Goal: Find specific page/section: Find specific page/section

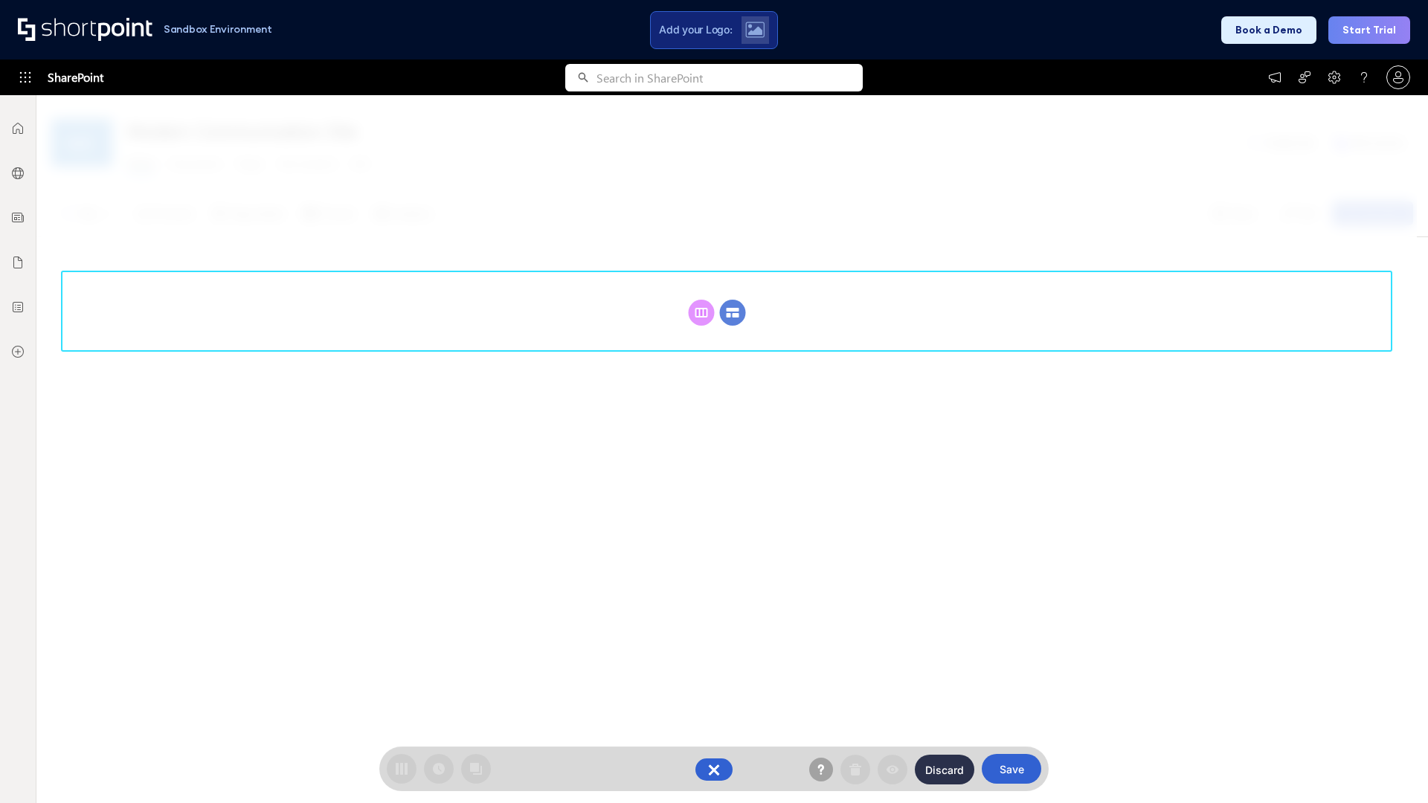
scroll to position [205, 0]
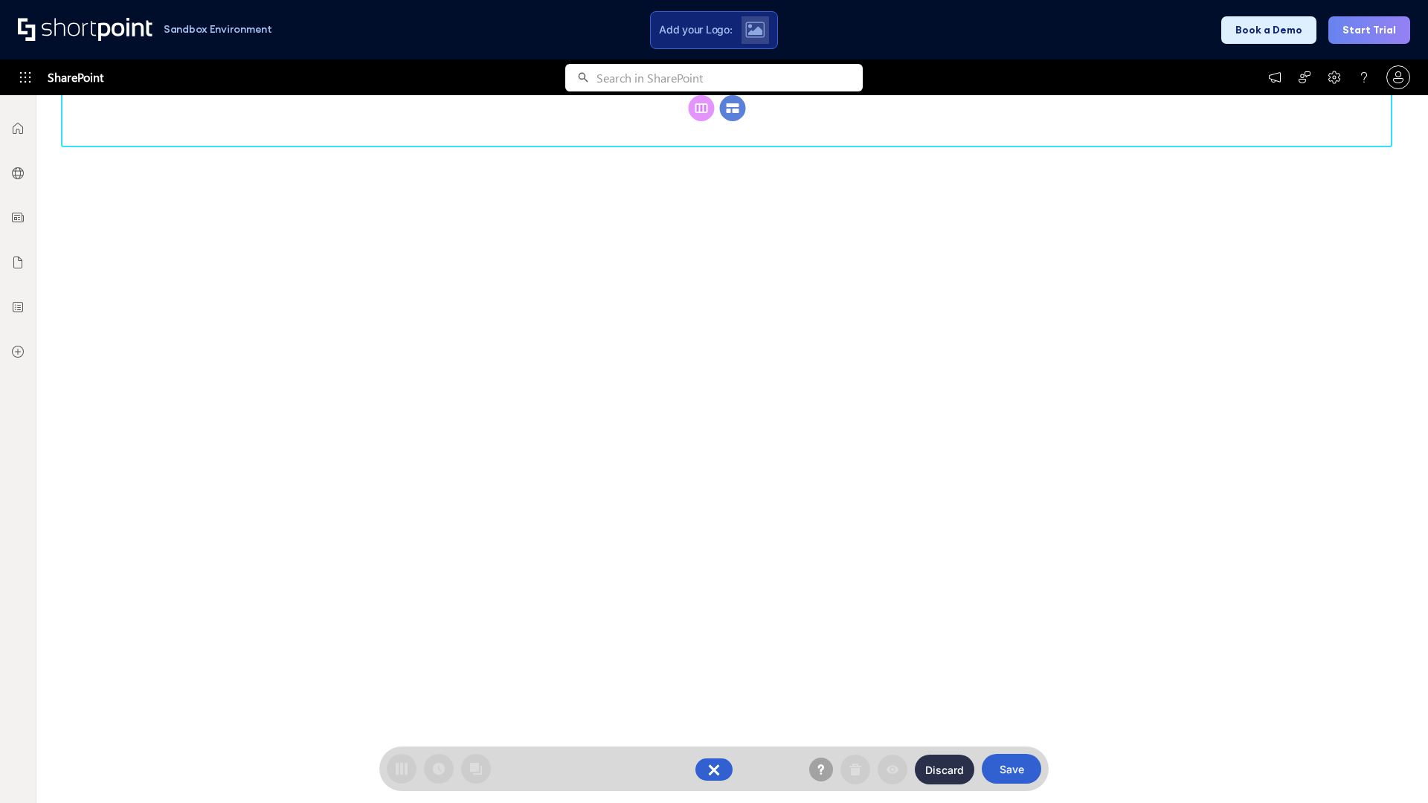
click at [733, 121] on circle at bounding box center [733, 108] width 26 height 26
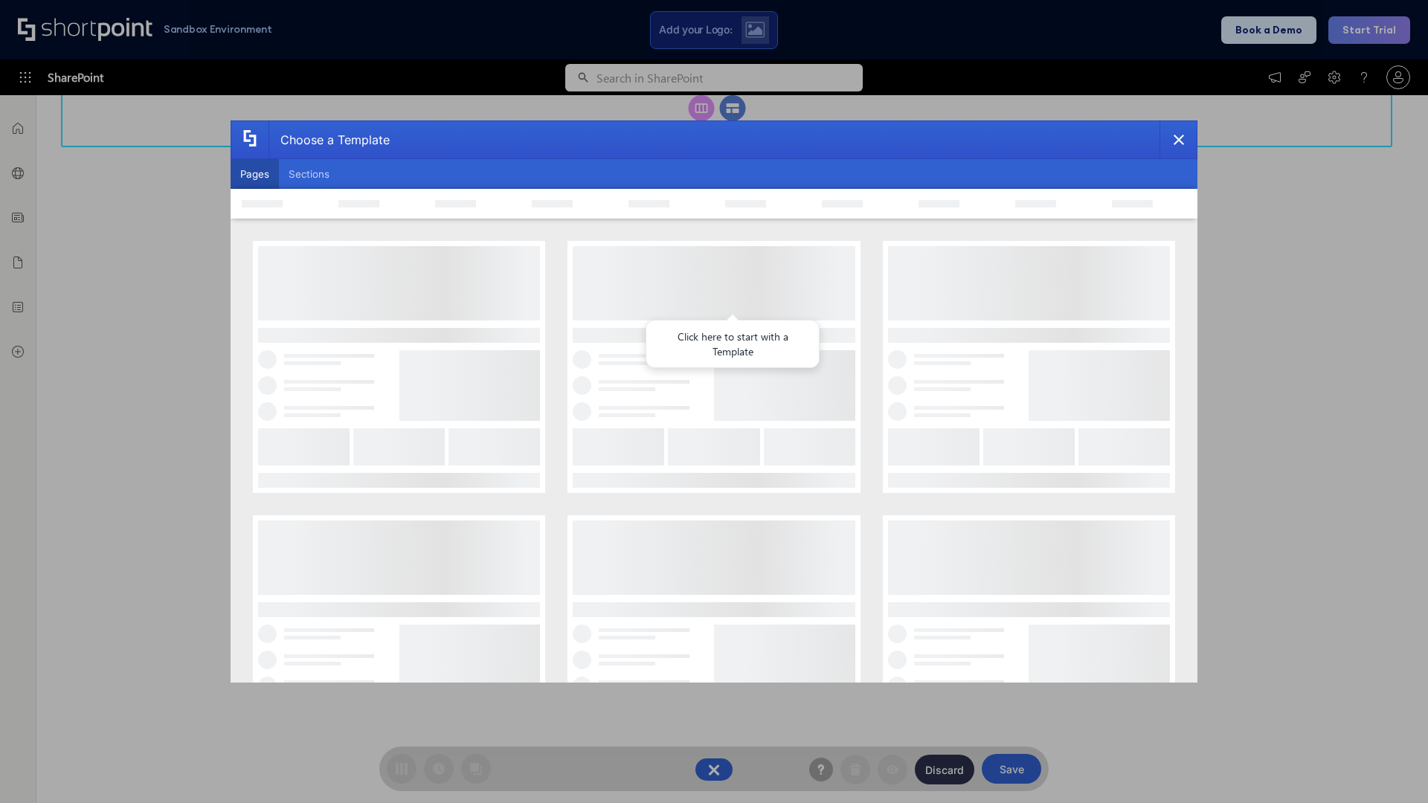
scroll to position [0, 0]
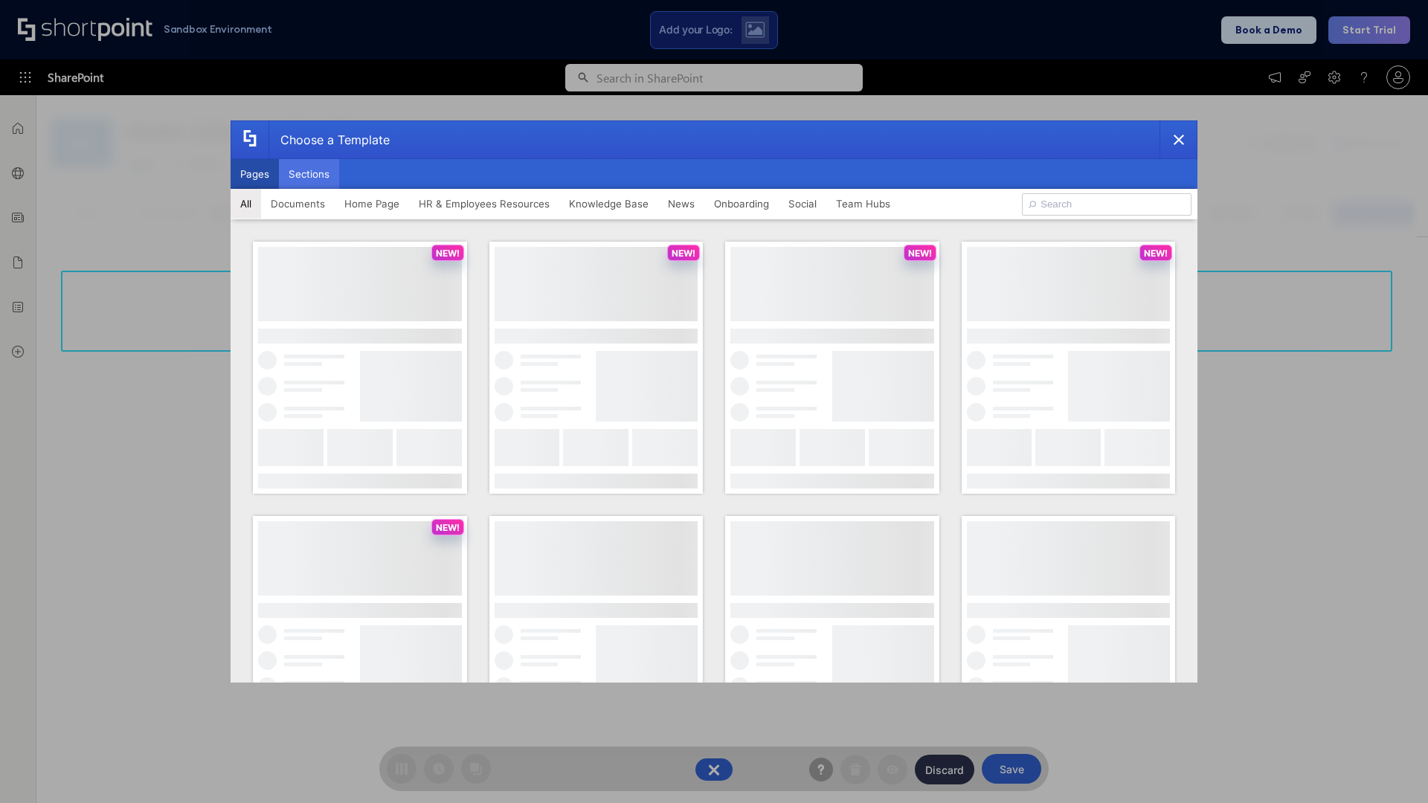
click at [309, 174] on button "Sections" at bounding box center [309, 174] width 60 height 30
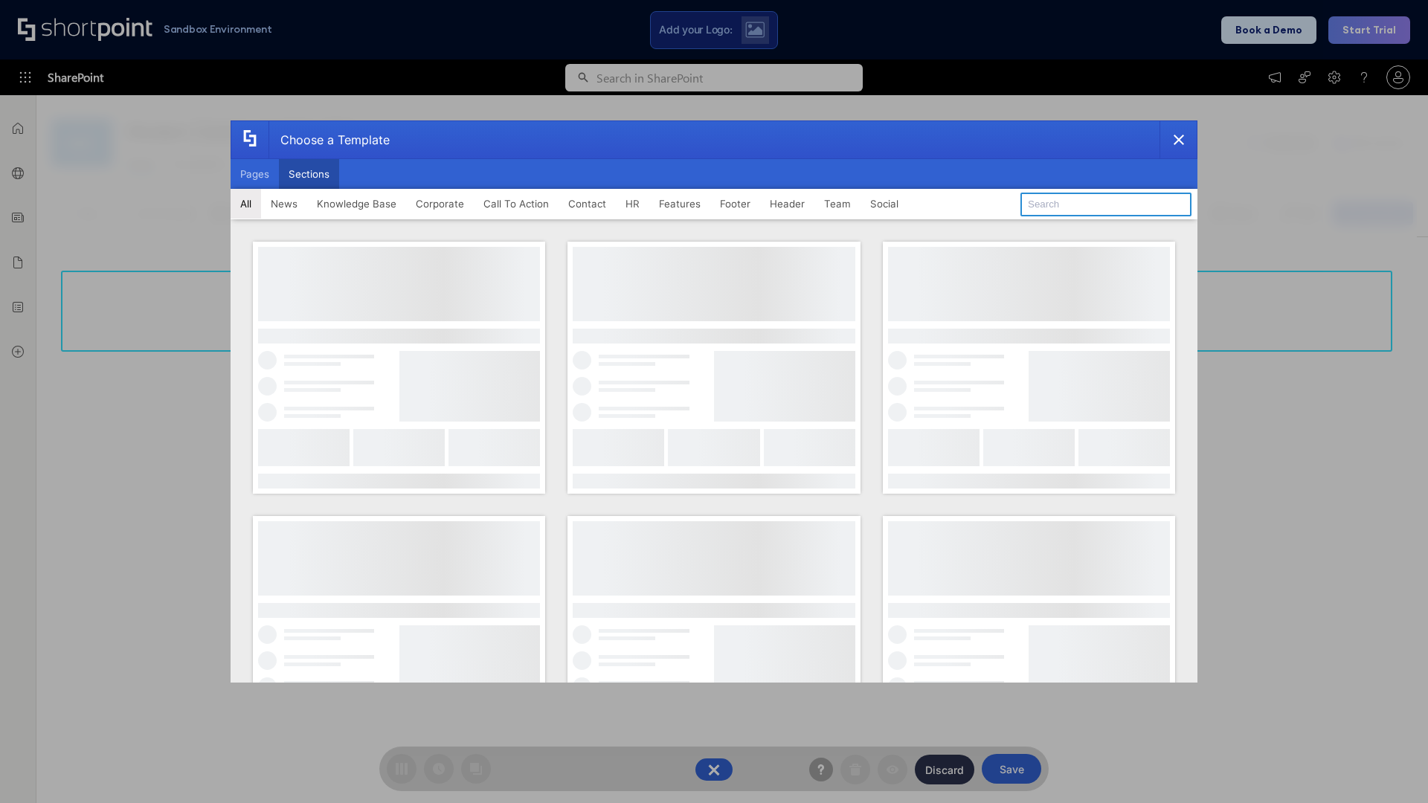
type input "Knowledge Base 4"
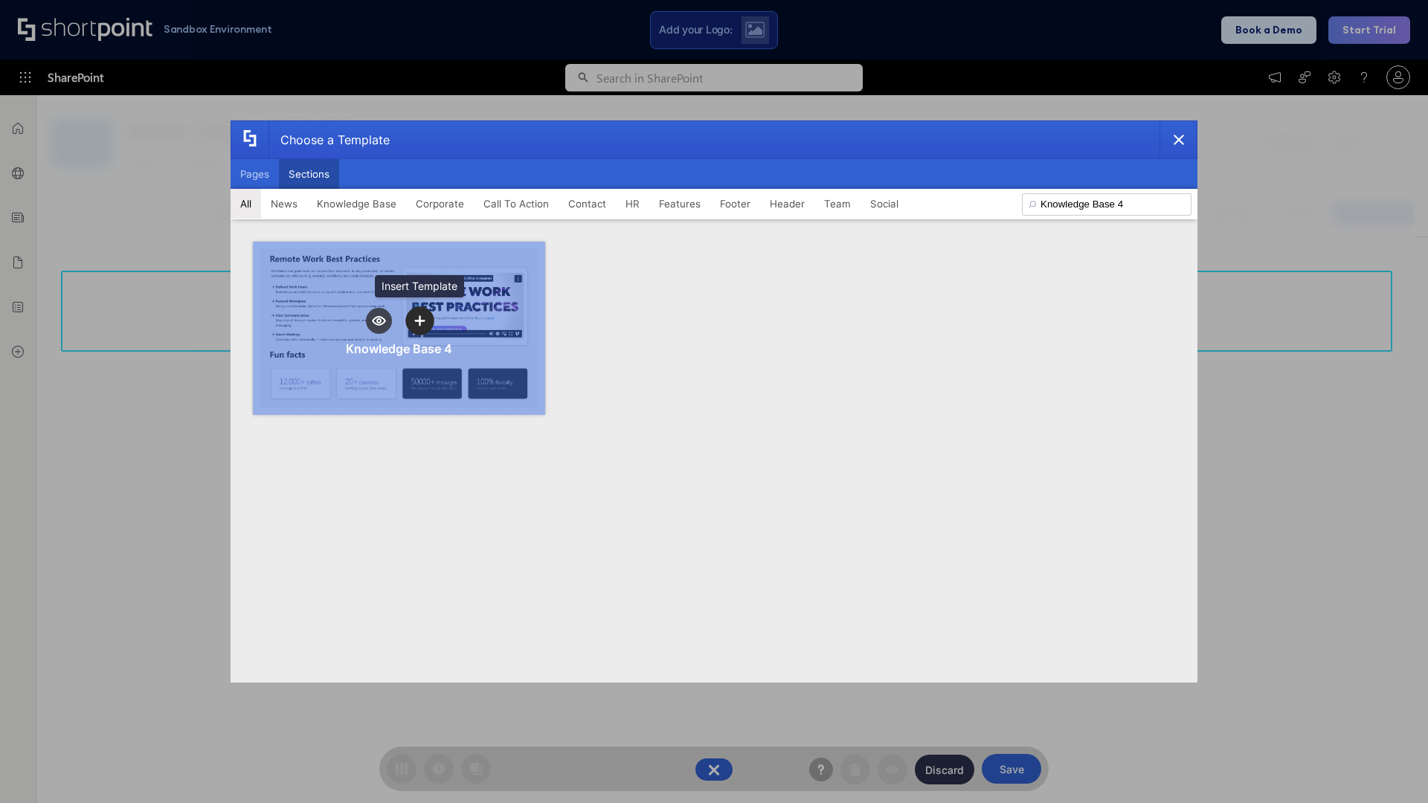
click at [420, 321] on icon "template selector" at bounding box center [419, 320] width 10 height 10
